Goal: Task Accomplishment & Management: Complete application form

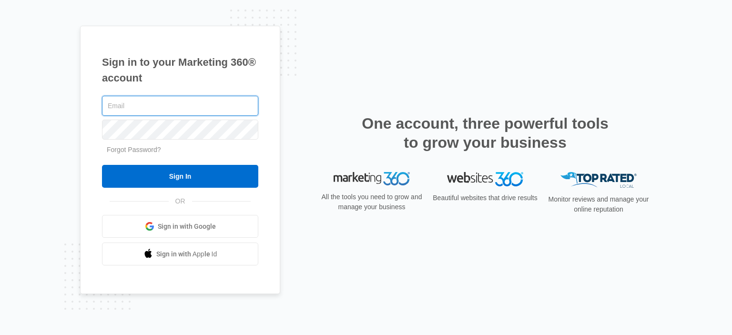
paste input "[PERSON_NAME][EMAIL_ADDRESS][DOMAIN_NAME]"
type input "[PERSON_NAME][EMAIL_ADDRESS][DOMAIN_NAME]"
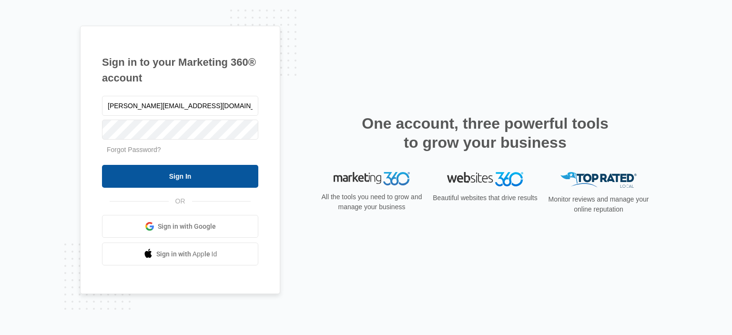
click at [243, 175] on input "Sign In" at bounding box center [180, 176] width 156 height 23
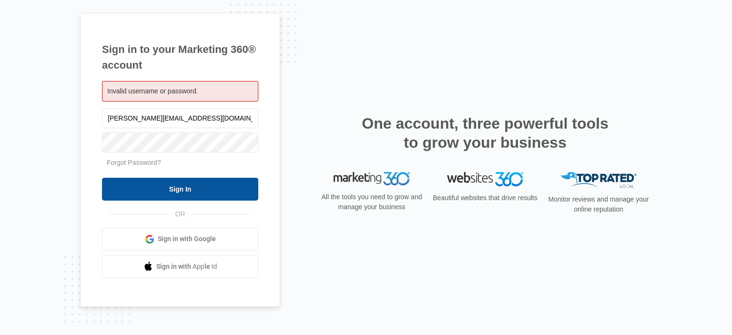
click at [241, 194] on input "Sign In" at bounding box center [180, 189] width 156 height 23
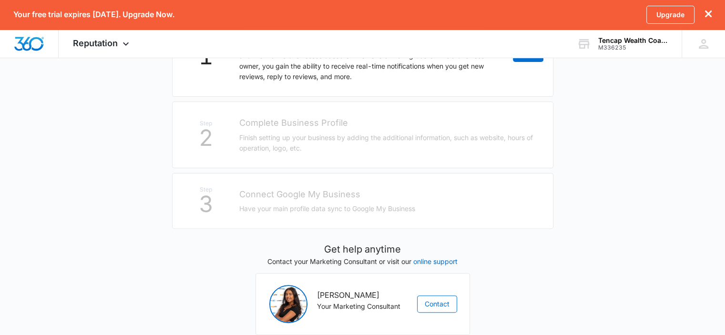
scroll to position [181, 0]
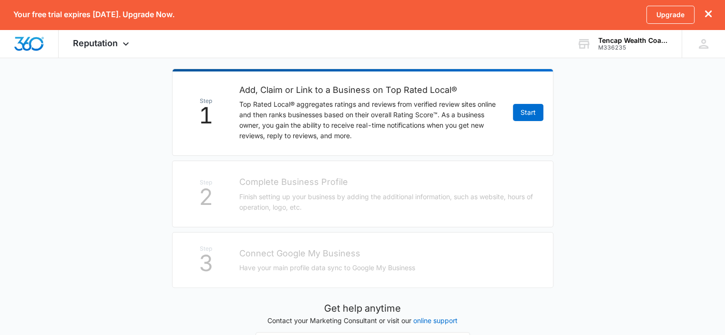
drag, startPoint x: 603, startPoint y: 46, endPoint x: 652, endPoint y: 82, distance: 61.3
click at [652, 83] on main "Manage Your Online Reputation with Top Rated Local® It’s easy, and we’ll walk y…" at bounding box center [362, 169] width 725 height 525
click at [646, 50] on div "M336235" at bounding box center [633, 47] width 70 height 7
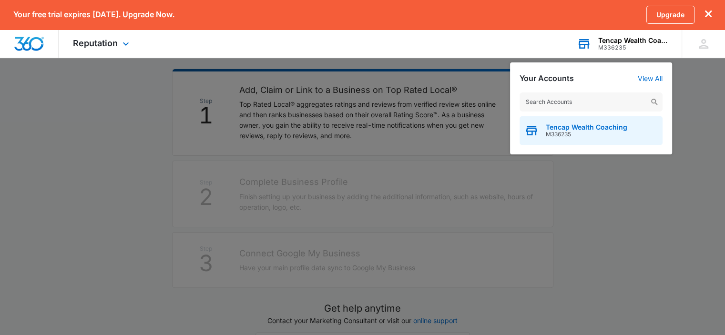
drag, startPoint x: 629, startPoint y: 126, endPoint x: 646, endPoint y: 122, distance: 17.6
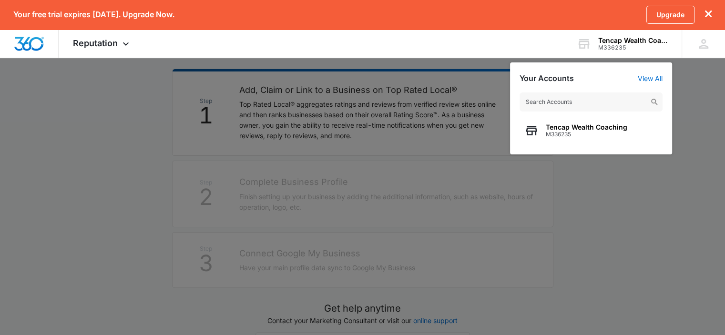
drag, startPoint x: 646, startPoint y: 122, endPoint x: 692, endPoint y: 120, distance: 45.8
click at [692, 120] on div at bounding box center [362, 167] width 725 height 335
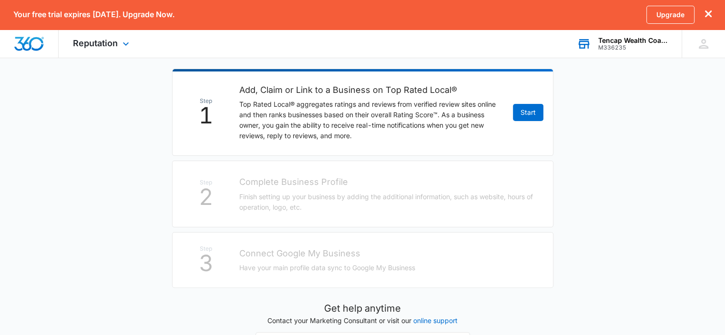
click at [632, 47] on div "M336235" at bounding box center [633, 47] width 70 height 7
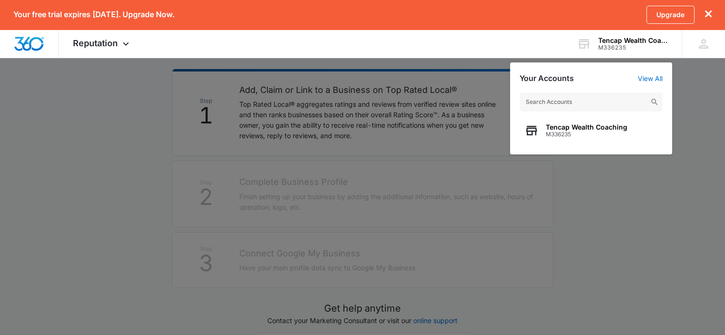
drag, startPoint x: 578, startPoint y: 124, endPoint x: 662, endPoint y: 197, distance: 111.2
click at [662, 197] on div at bounding box center [362, 167] width 725 height 335
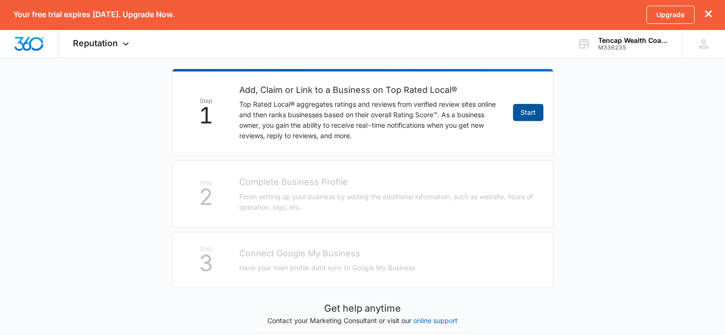
click at [531, 117] on link "Start" at bounding box center [528, 112] width 30 height 17
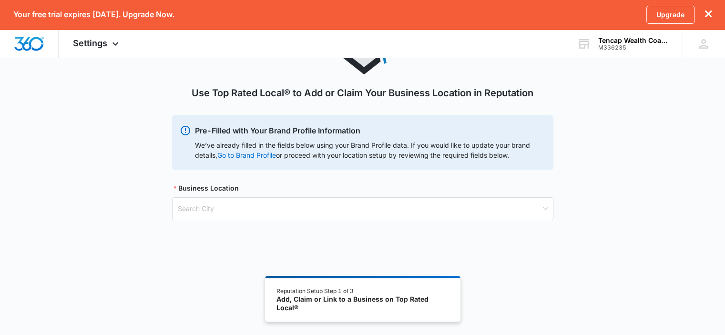
scroll to position [81, 0]
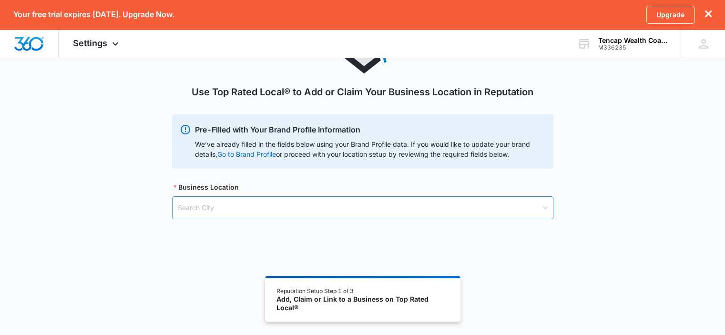
click at [295, 212] on input "search" at bounding box center [359, 208] width 363 height 22
paste input "1314 W 11400 S Suite 201 South Jordan, UT 84095, USA"
type input "1314 W 11400 S Suite 201 South Jordan, UT 84095, USA"
click at [530, 205] on input "1314 W 11400 S Suite 201 South Jordan, UT 84095, USA" at bounding box center [359, 208] width 363 height 22
click at [544, 207] on div "Search City" at bounding box center [362, 207] width 381 height 23
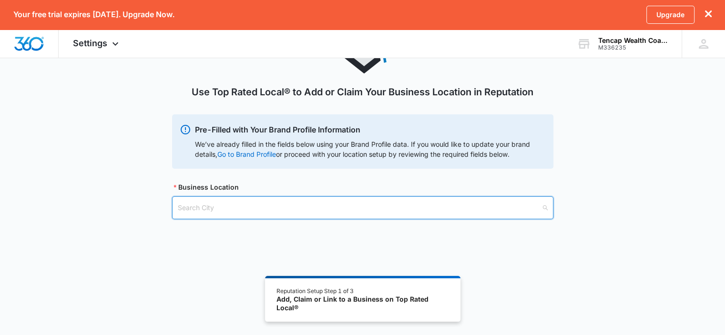
click at [521, 213] on input "search" at bounding box center [359, 208] width 363 height 22
paste input "1314 W 11400 S Suite 201 South Jordan, UT 84095, USA"
drag, startPoint x: 378, startPoint y: 208, endPoint x: 148, endPoint y: 173, distance: 232.8
click at [149, 173] on div "Use Top Rated Local® to Add or Claim Your Business Location in Reputation Pre-F…" at bounding box center [362, 124] width 725 height 235
type input "south jordan"
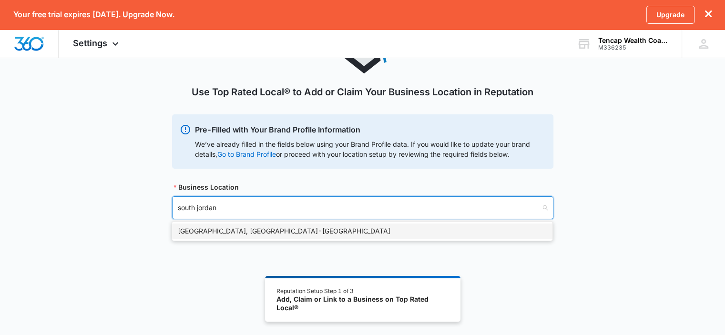
click at [225, 230] on div "South Jordan, UT - USA" at bounding box center [362, 231] width 369 height 10
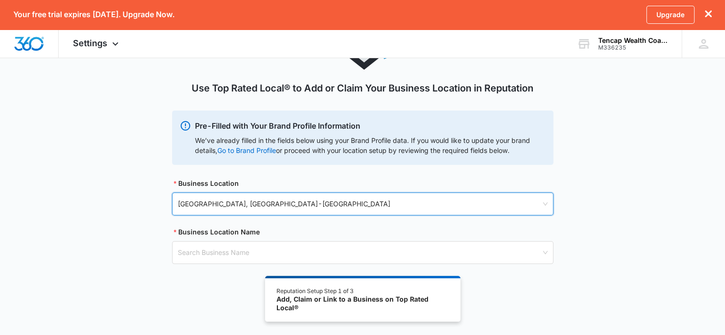
scroll to position [86, 0]
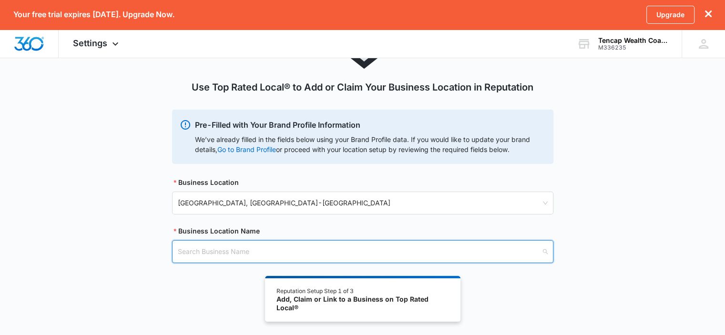
click at [280, 245] on input "search" at bounding box center [359, 252] width 363 height 22
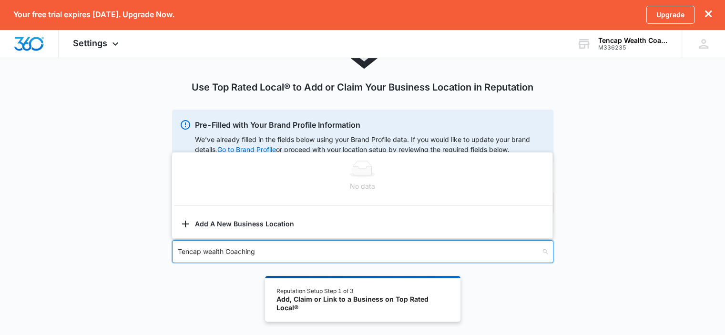
click at [205, 253] on input "Tencap wealth Coaching" at bounding box center [359, 252] width 363 height 22
type input "Tencap Wealth Coaching"
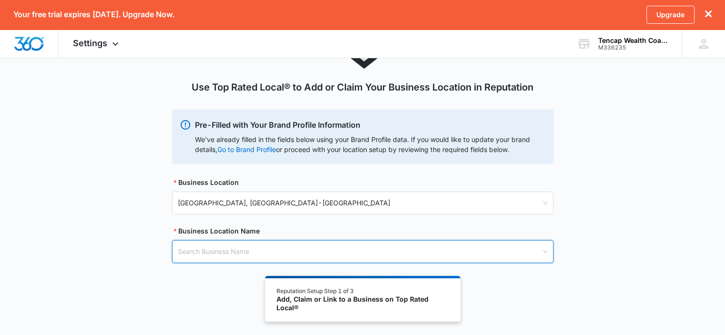
click at [318, 250] on input "search" at bounding box center [359, 252] width 363 height 22
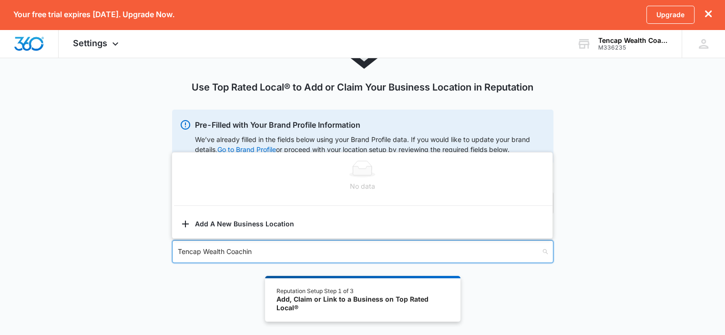
type input "Tencap Wealth Coaching"
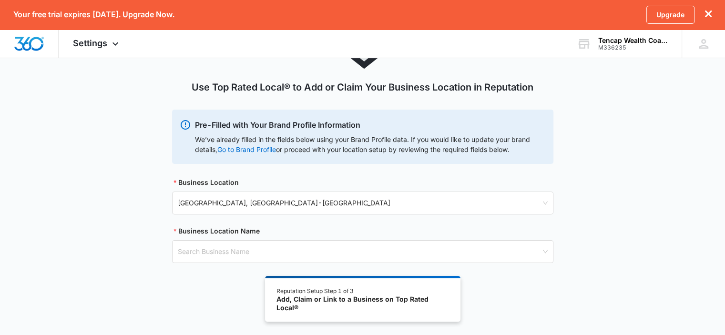
click at [359, 302] on div "Add, Claim or Link to a Business on Top Rated Local®" at bounding box center [362, 303] width 172 height 17
click at [227, 254] on input "search" at bounding box center [359, 252] width 363 height 22
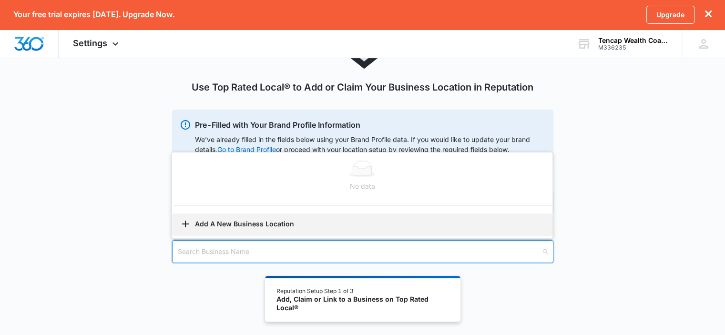
click at [215, 227] on button "Add A New Business Location" at bounding box center [362, 224] width 380 height 23
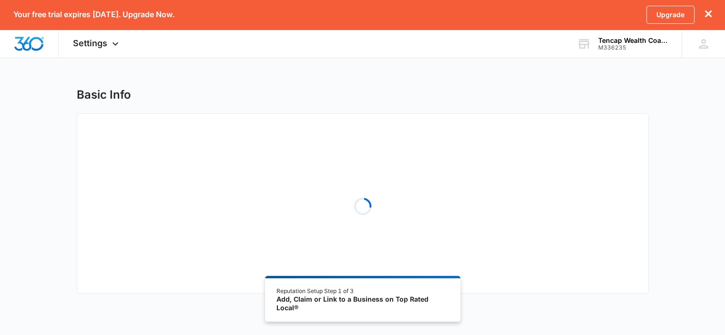
click at [219, 249] on div "Loading" at bounding box center [362, 206] width 540 height 143
select select "Utah"
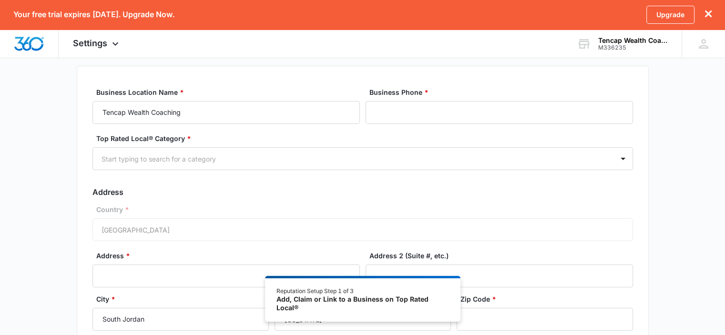
scroll to position [31, 0]
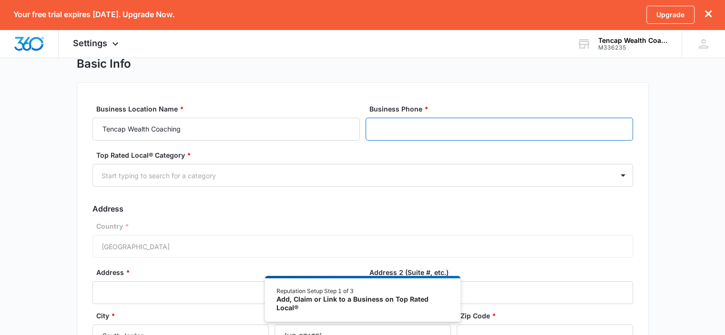
click at [414, 128] on input "Business Phone *" at bounding box center [498, 129] width 267 height 23
paste input "1 (801) 337-5032"
type input "1 (801) 337-5032"
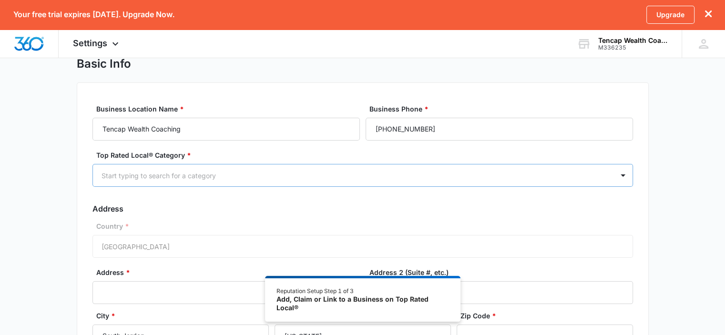
click at [389, 173] on div at bounding box center [350, 176] width 499 height 12
click at [391, 173] on div at bounding box center [350, 176] width 499 height 12
click at [278, 242] on div "Country * United States of America" at bounding box center [362, 239] width 540 height 37
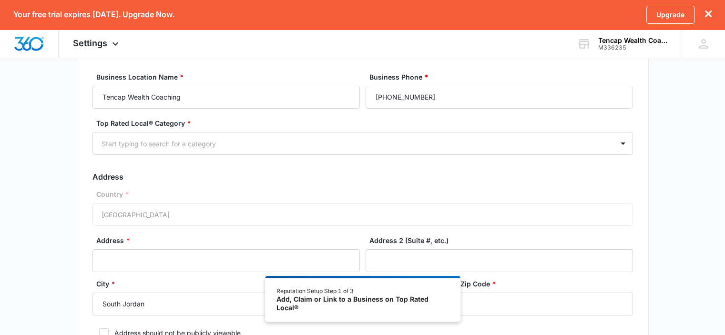
scroll to position [126, 0]
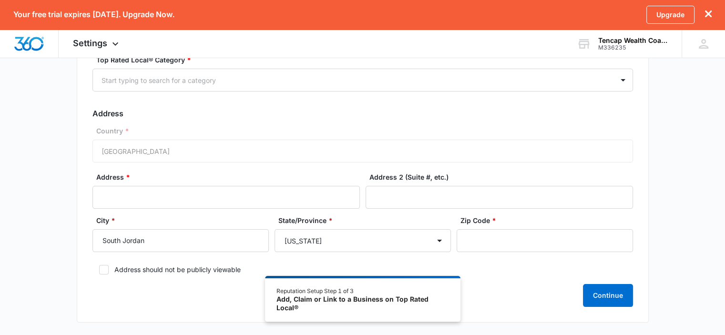
click at [288, 181] on label "Address *" at bounding box center [229, 177] width 267 height 10
click at [288, 186] on input "Address *" at bounding box center [225, 197] width 267 height 23
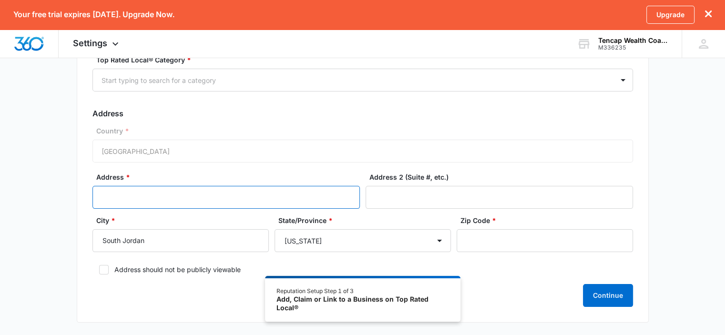
click at [283, 192] on input "Address *" at bounding box center [225, 197] width 267 height 23
paste input "1314 W 11400 S Suite 201 South Jordan, UT 84095, USA"
type input "1314 W 11400 S Suite 201 South Jordan, UT 84095, USA"
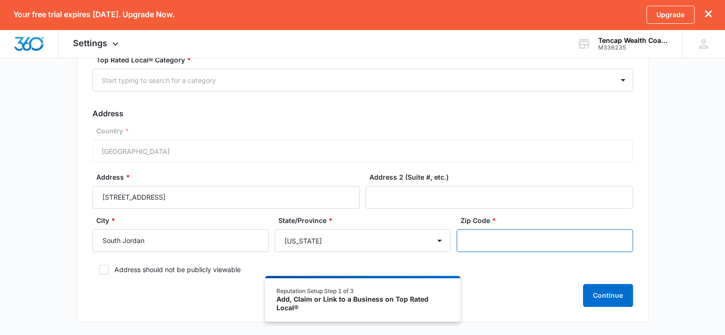
click at [477, 236] on input "Zip Code *" at bounding box center [544, 240] width 176 height 23
type input "84095"
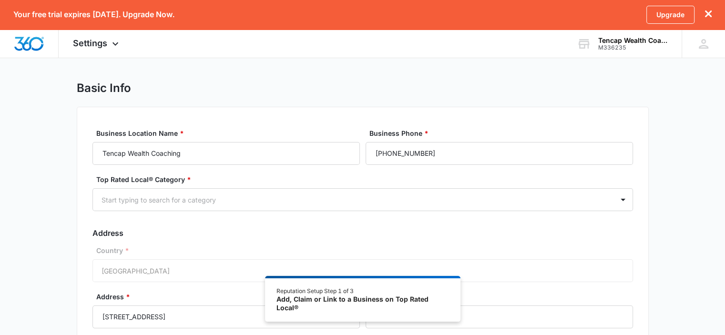
scroll to position [0, 0]
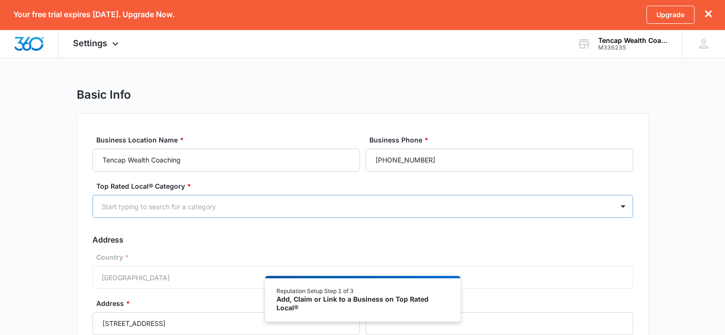
click at [385, 206] on div at bounding box center [350, 207] width 499 height 12
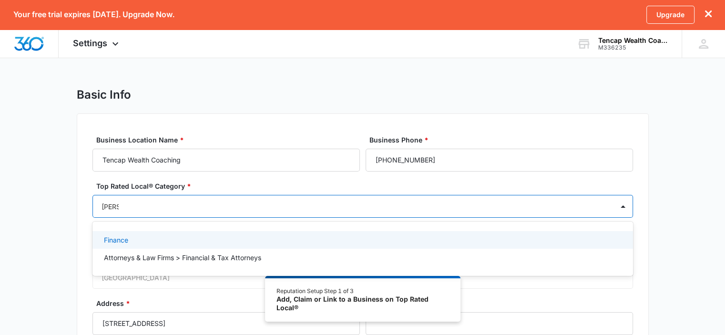
type input "financ"
click at [264, 239] on div "Finance" at bounding box center [362, 240] width 516 height 10
click at [124, 242] on p "Finance" at bounding box center [116, 242] width 24 height 10
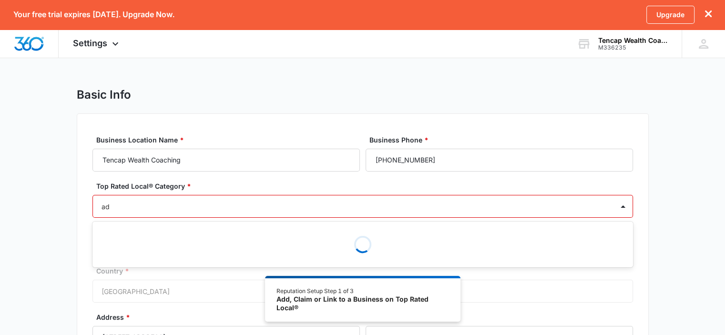
type input "a"
click at [49, 225] on div "Basic Info Business Location Name * Tencap Wealth Coaching Business Phone * 1 (…" at bounding box center [362, 281] width 725 height 386
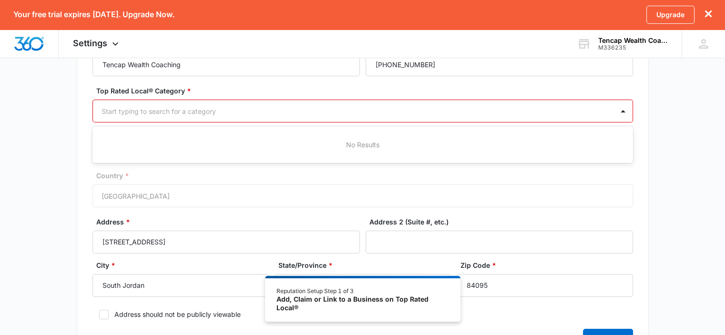
click at [151, 110] on div at bounding box center [350, 111] width 499 height 12
type input "financ"
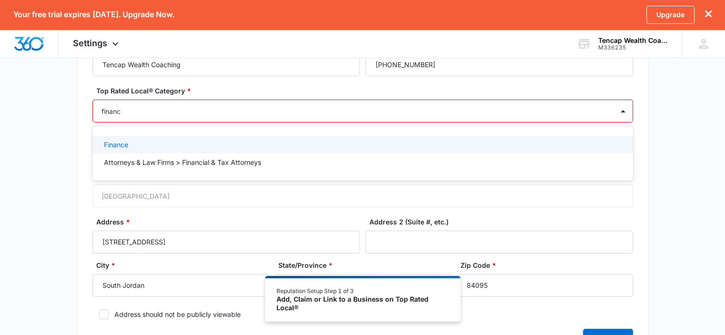
click at [205, 137] on div "Finance" at bounding box center [362, 145] width 540 height 18
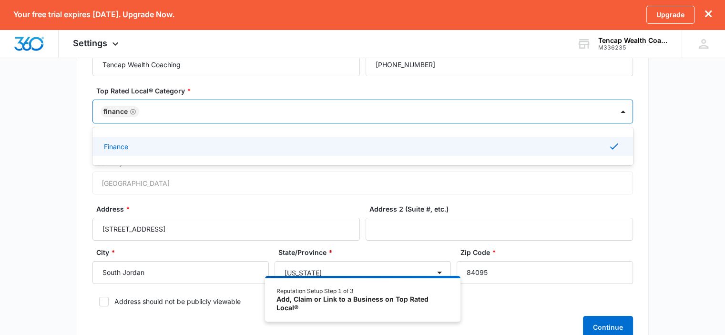
click at [209, 142] on div "Finance" at bounding box center [362, 146] width 516 height 11
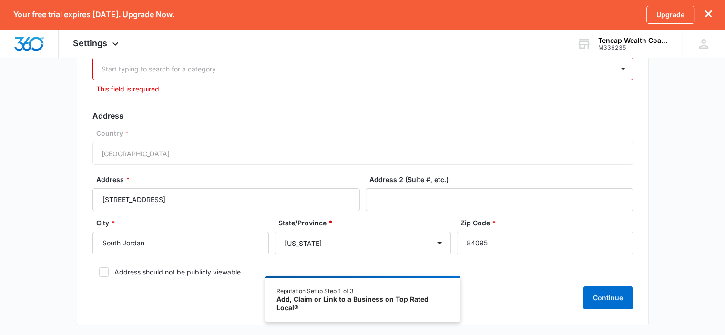
scroll to position [92, 0]
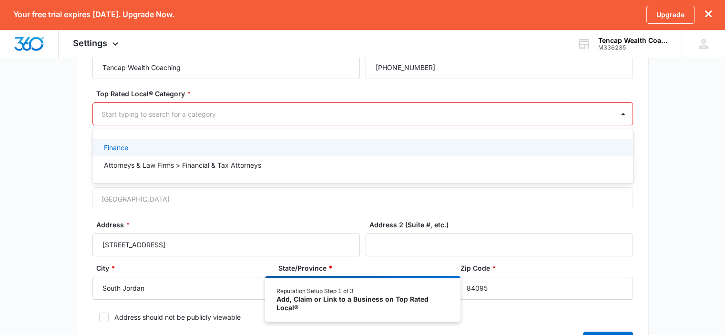
click at [339, 119] on div at bounding box center [350, 114] width 499 height 12
click at [206, 147] on div "Finance" at bounding box center [362, 147] width 516 height 10
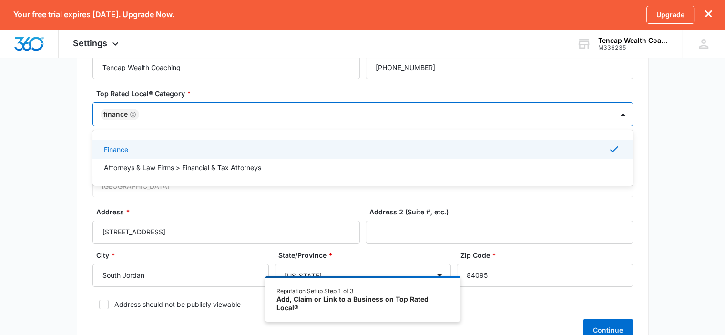
click at [206, 147] on div "Finance" at bounding box center [362, 148] width 516 height 11
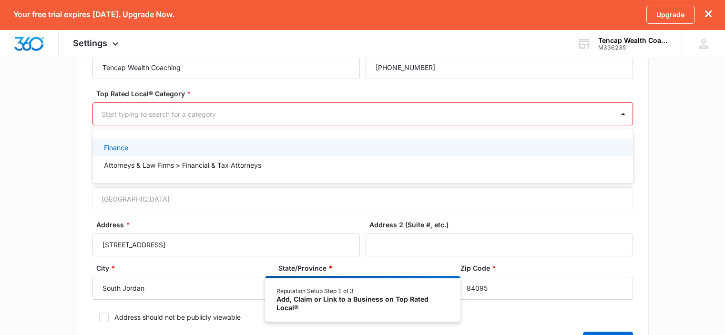
click at [124, 148] on p "Finance" at bounding box center [116, 147] width 24 height 10
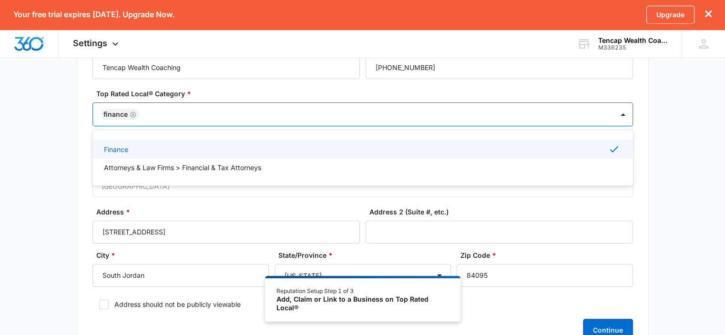
click at [41, 118] on div "Basic Info Business Location Name * Tencap Wealth Coaching Business Phone * 1 (…" at bounding box center [362, 182] width 725 height 374
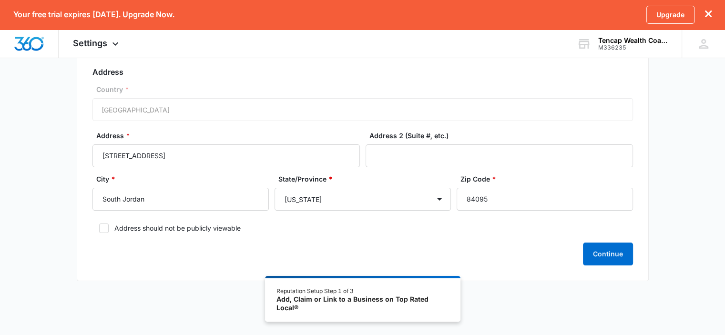
scroll to position [175, 0]
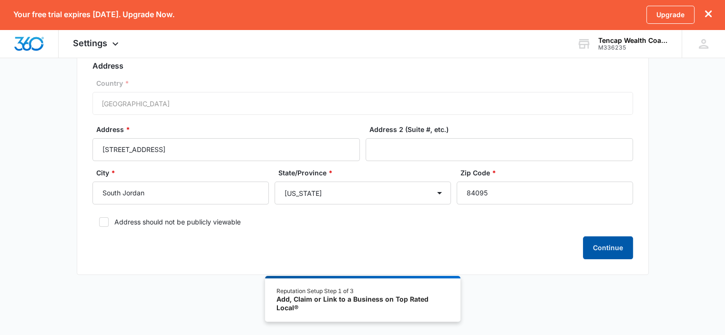
click at [609, 254] on button "Continue" at bounding box center [608, 247] width 50 height 23
click at [335, 110] on div "Country * United States of America" at bounding box center [362, 96] width 540 height 37
click at [320, 103] on div "Country * United States of America" at bounding box center [362, 96] width 540 height 37
click at [608, 245] on button "Continue" at bounding box center [608, 247] width 50 height 23
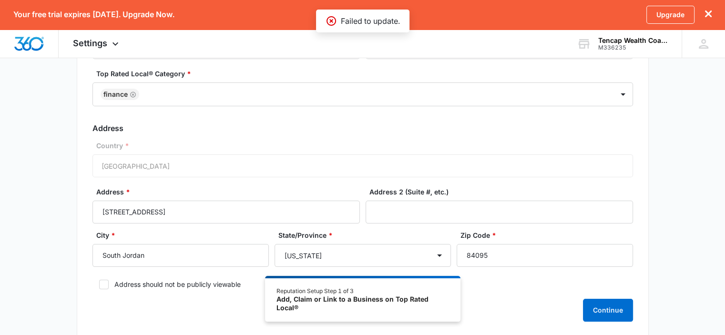
scroll to position [0, 0]
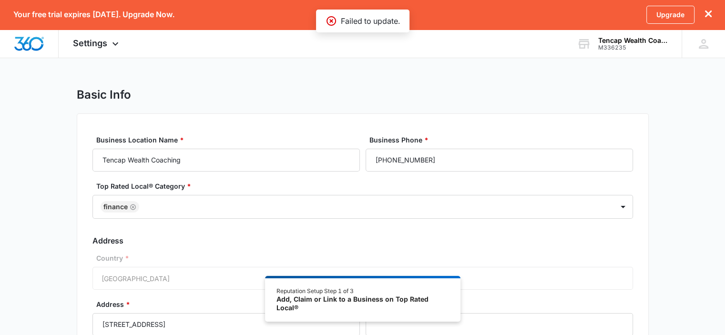
click at [331, 22] on icon at bounding box center [330, 20] width 11 height 11
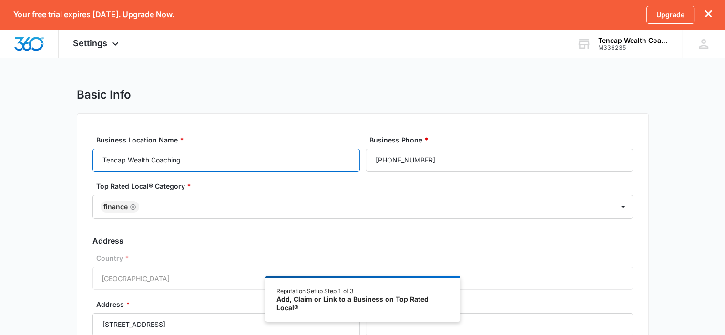
click at [336, 163] on input "Tencap Wealth Coaching" at bounding box center [225, 160] width 267 height 23
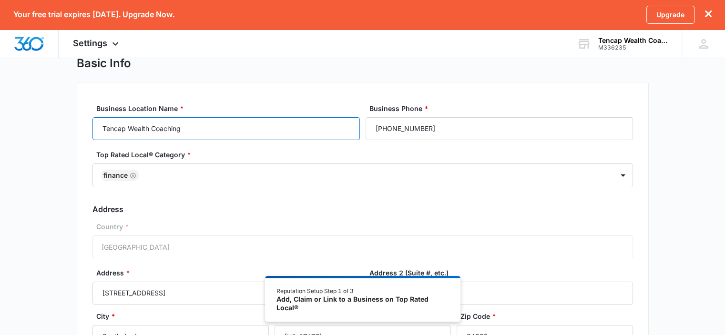
scroll to position [48, 0]
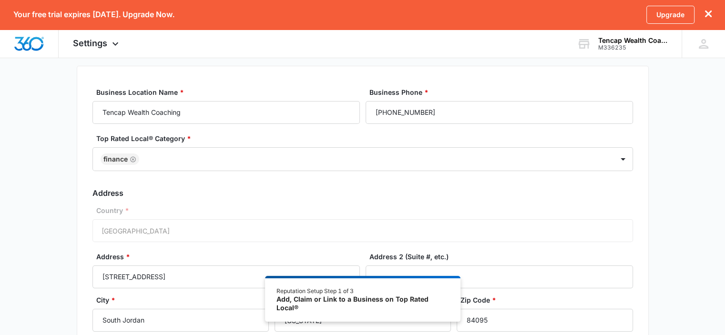
click at [238, 231] on div "Country * United States of America" at bounding box center [362, 223] width 540 height 37
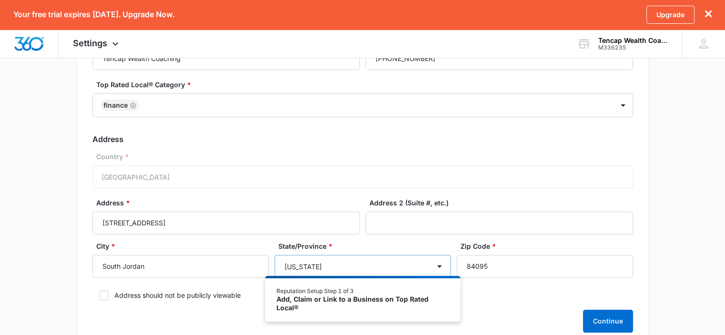
scroll to position [175, 0]
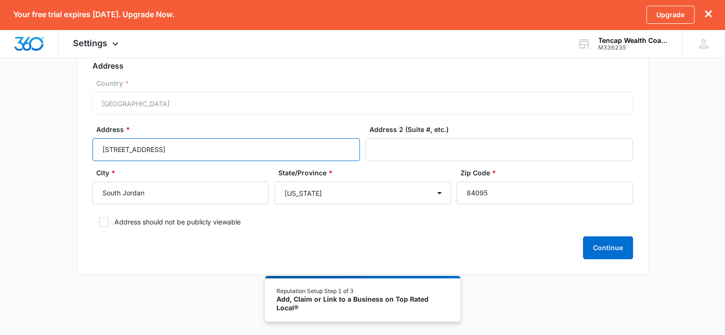
click at [325, 147] on input "1314 W 11400 S Suite 201 South Jordan, UT 84095, USA" at bounding box center [225, 149] width 267 height 23
drag, startPoint x: 241, startPoint y: 147, endPoint x: 309, endPoint y: 159, distance: 68.6
click at [309, 159] on input "1314 W 11400 S Suite 201 South Jordan, UT 84095, USA" at bounding box center [225, 149] width 267 height 23
type input "1314 W 11400 S Suite 201"
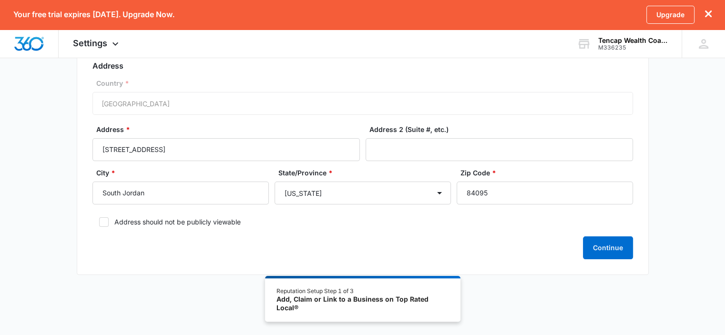
click at [346, 126] on label "Address *" at bounding box center [229, 129] width 267 height 10
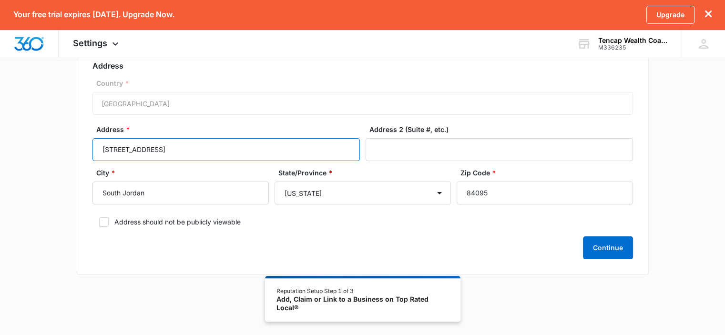
click at [346, 138] on input "1314 W 11400 S Suite 201" at bounding box center [225, 149] width 267 height 23
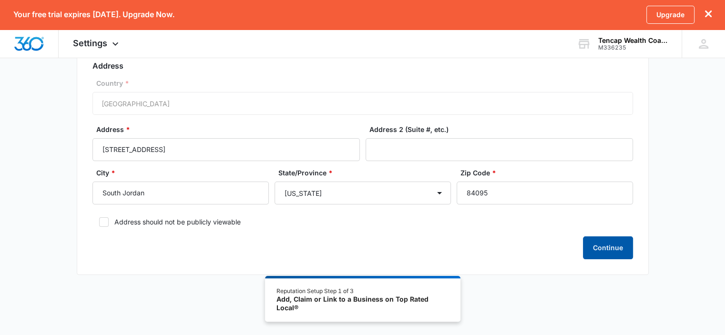
click at [604, 242] on button "Continue" at bounding box center [608, 247] width 50 height 23
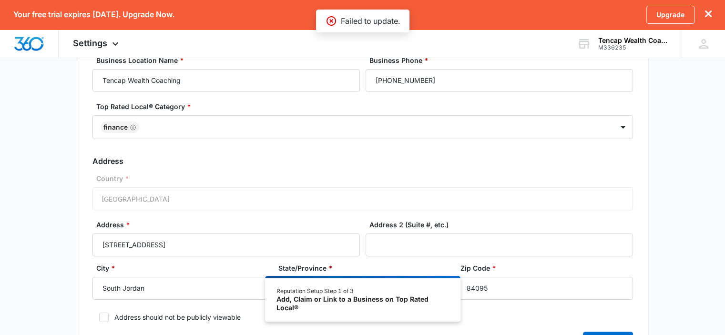
scroll to position [127, 0]
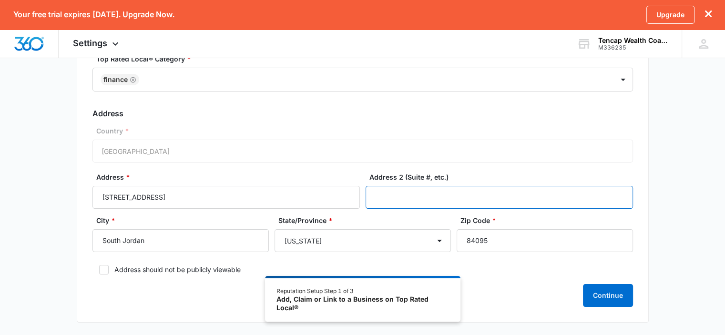
click at [421, 193] on input "Address 2 (Suite #, etc.)" at bounding box center [498, 197] width 267 height 23
type input "S Suite 201"
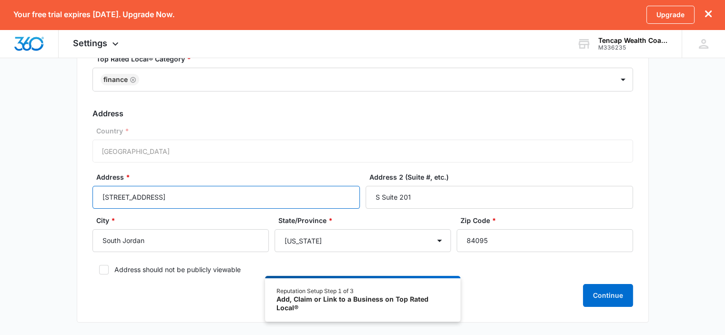
drag, startPoint x: 146, startPoint y: 196, endPoint x: 193, endPoint y: 203, distance: 47.7
click at [193, 203] on input "1314 W 11400 S Suite 201" at bounding box center [225, 197] width 267 height 23
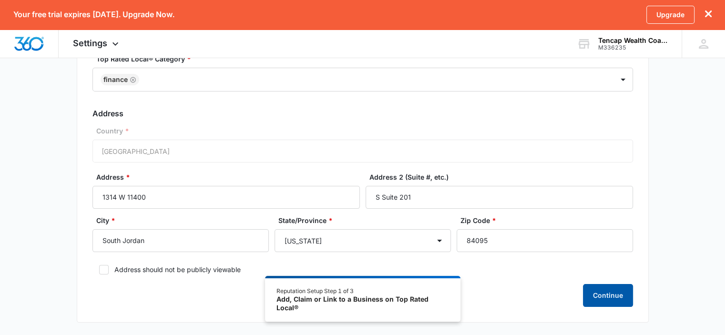
click at [603, 293] on button "Continue" at bounding box center [608, 295] width 50 height 23
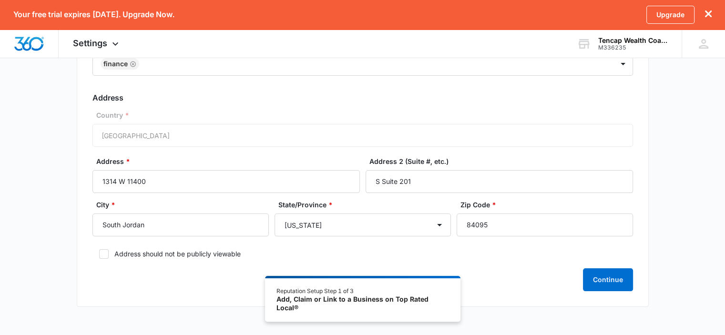
click at [223, 123] on div "Country * United States of America" at bounding box center [362, 128] width 540 height 37
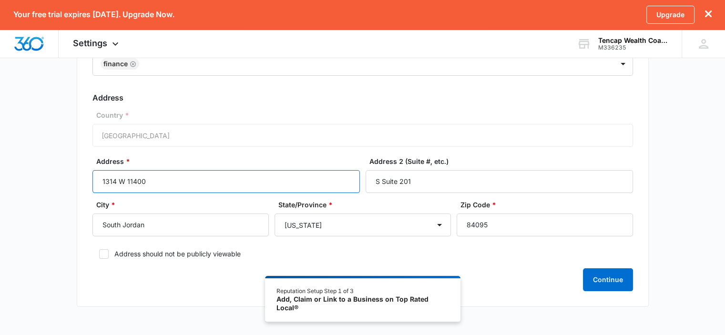
click at [213, 179] on input "1314 W 11400" at bounding box center [225, 181] width 267 height 23
paste input "S Suite 201 South Jordan, UT 84095, USA"
type input "1314 W 11400 S Suite 201 South Jordan, UT 84095, USA"
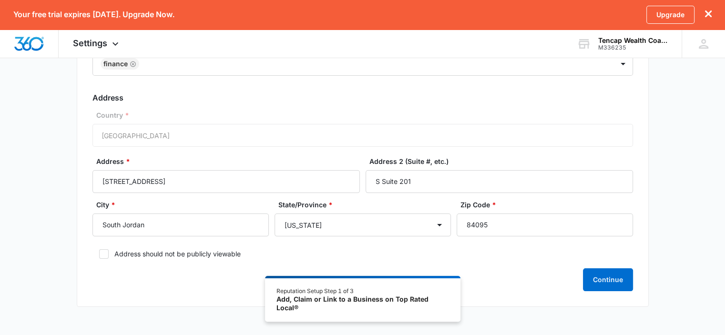
click at [286, 143] on div "Country * United States of America" at bounding box center [362, 128] width 540 height 37
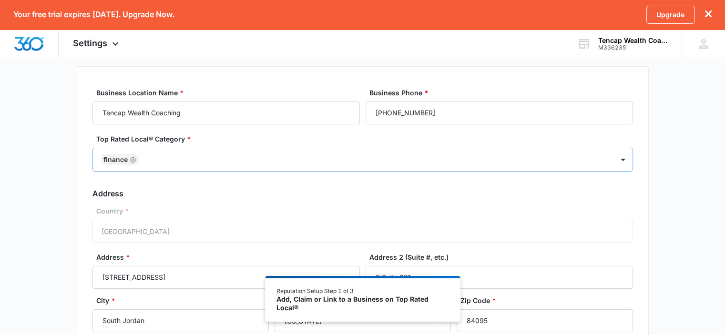
scroll to position [0, 0]
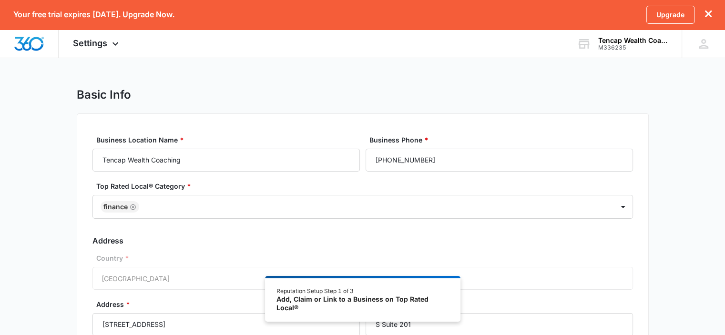
click at [369, 302] on div "Add, Claim or Link to a Business on Top Rated Local®" at bounding box center [362, 303] width 172 height 17
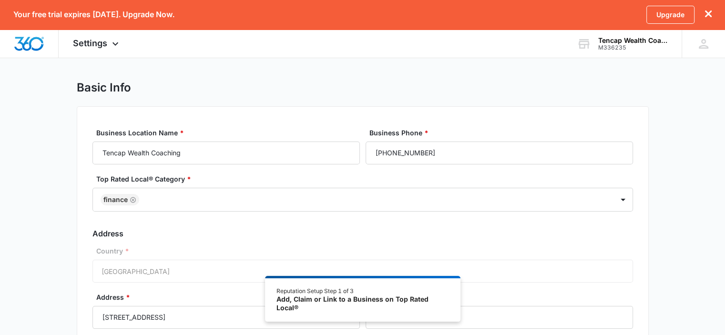
scroll to position [143, 0]
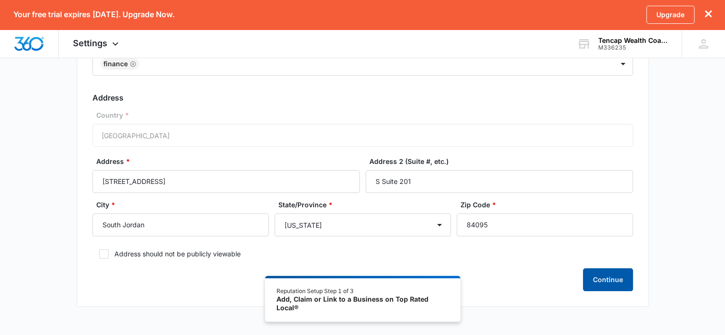
click at [593, 279] on button "Continue" at bounding box center [608, 279] width 50 height 23
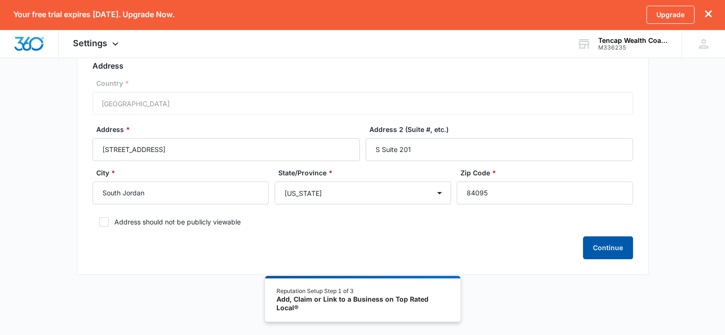
click at [595, 244] on button "Continue" at bounding box center [608, 247] width 50 height 23
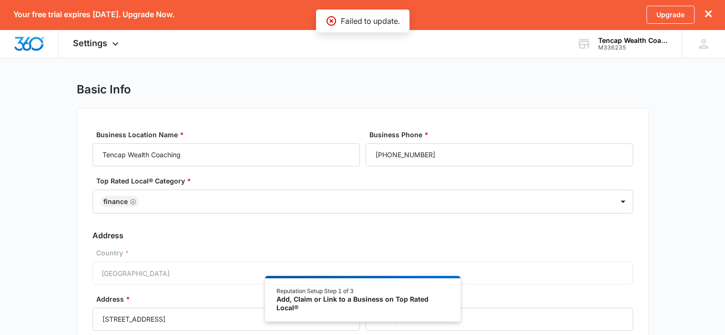
scroll to position [0, 0]
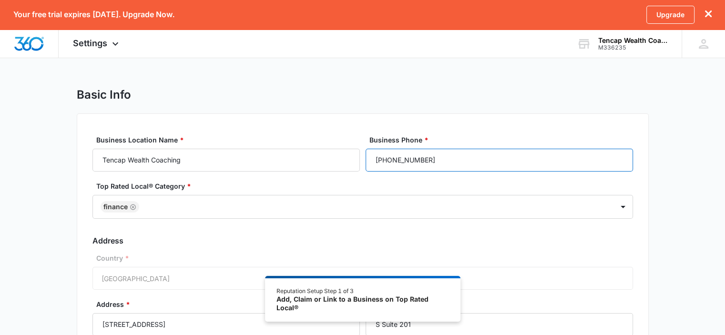
click at [379, 162] on input "1 (801) 337-5032" at bounding box center [498, 160] width 267 height 23
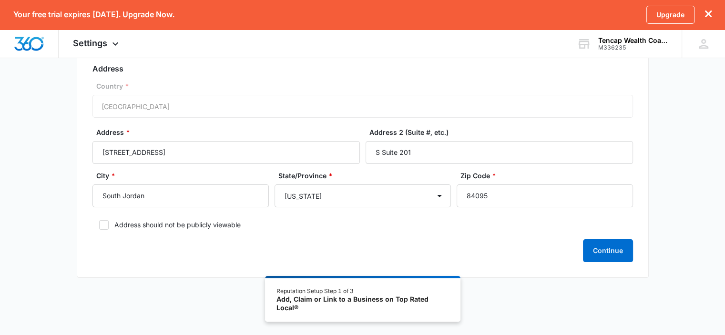
scroll to position [175, 0]
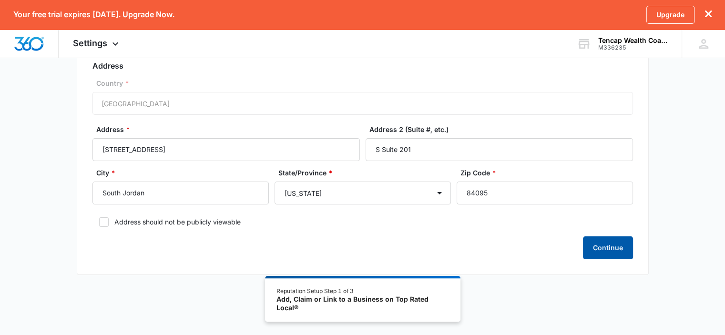
click at [603, 240] on button "Continue" at bounding box center [608, 247] width 50 height 23
click at [609, 244] on button "Continue" at bounding box center [608, 247] width 50 height 23
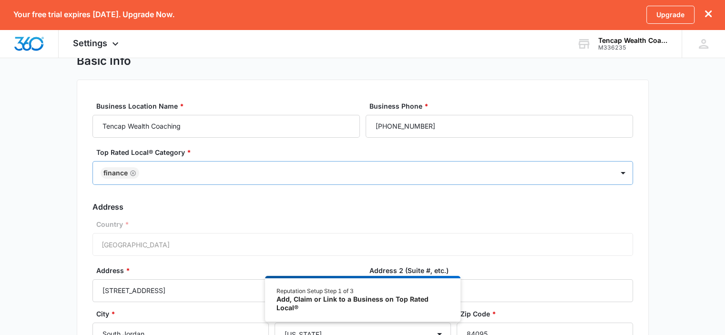
scroll to position [32, 0]
